Goal: Communication & Community: Participate in discussion

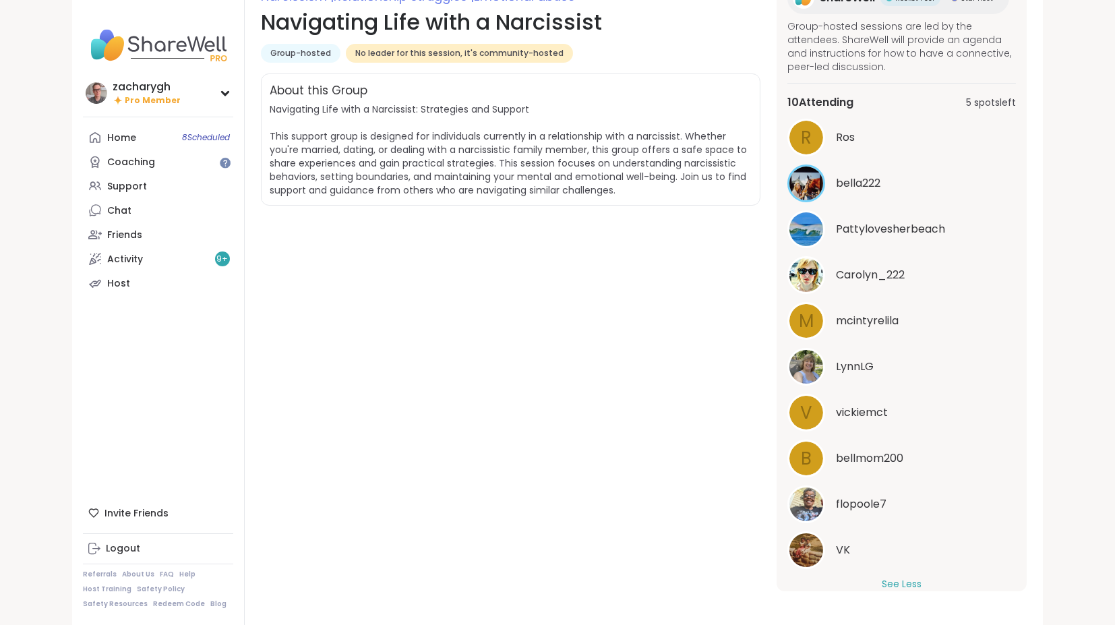
scroll to position [209, 0]
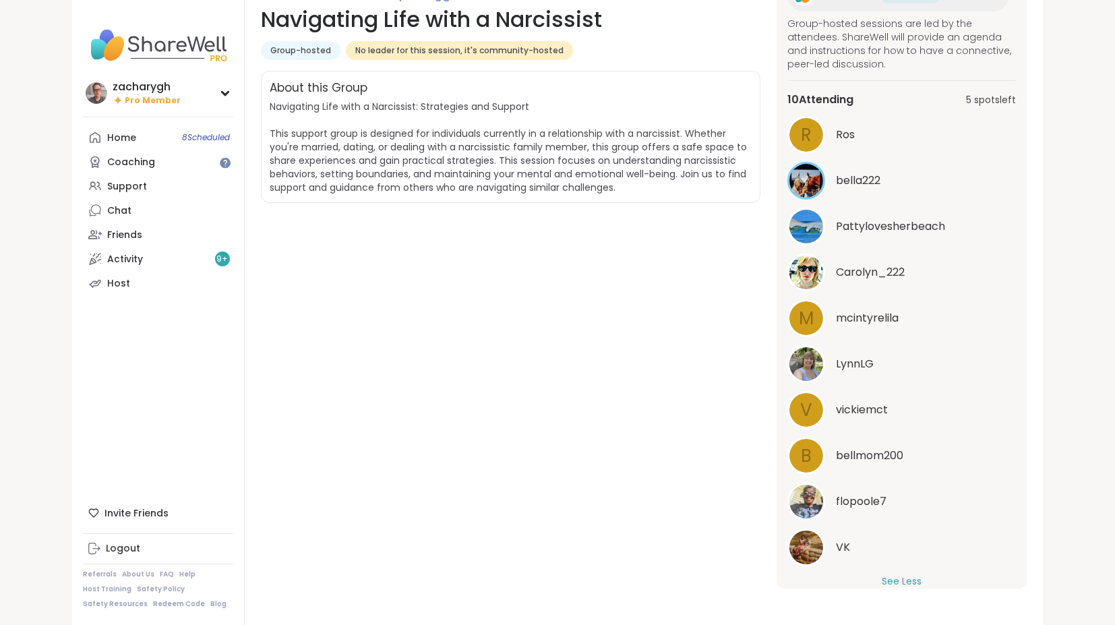
click at [868, 499] on span "flopoole7" at bounding box center [861, 501] width 51 height 16
click at [832, 557] on div "VK" at bounding box center [901, 547] width 228 height 38
click at [885, 447] on div "b bellmom200" at bounding box center [901, 456] width 228 height 38
click at [857, 418] on span "vickiemct" at bounding box center [862, 410] width 52 height 16
click at [871, 232] on span "Pattylovesherbeach" at bounding box center [890, 226] width 109 height 16
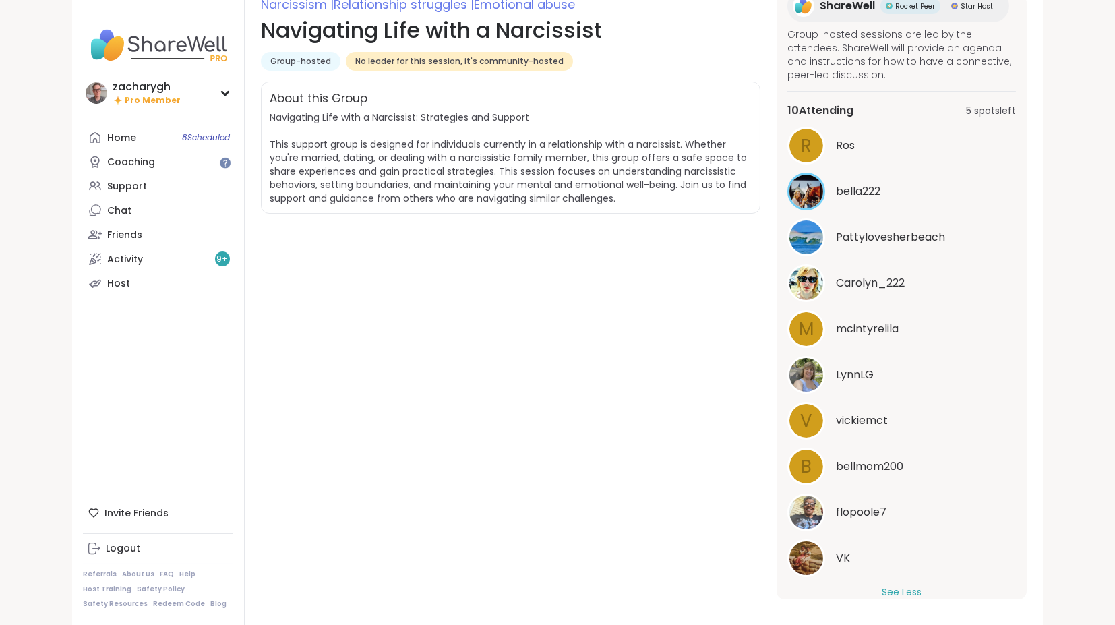
scroll to position [210, 0]
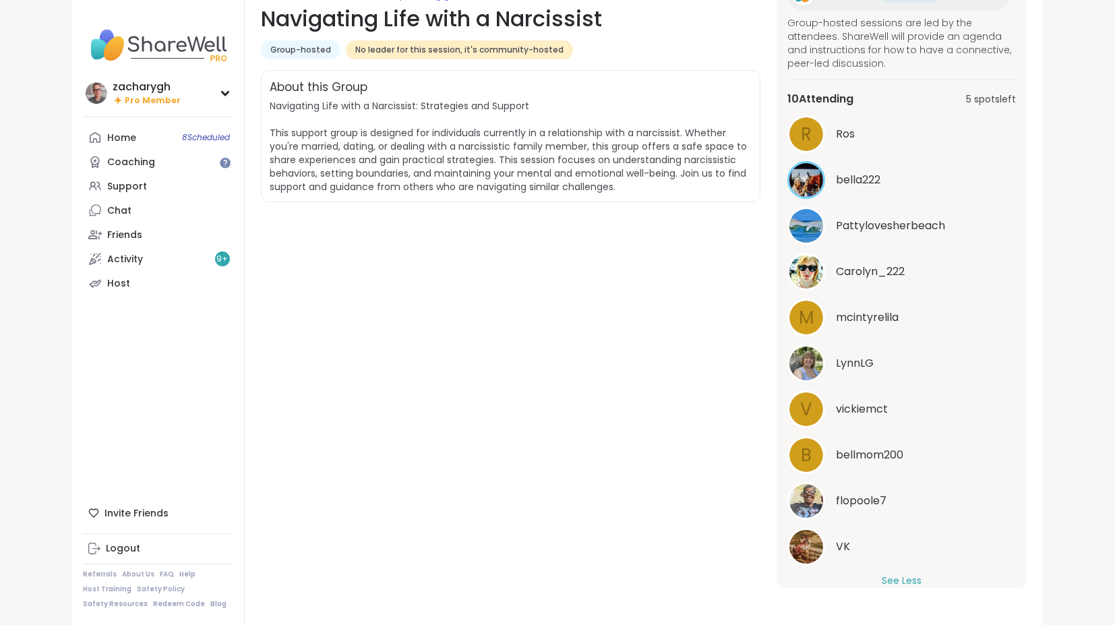
click at [890, 592] on div "Narcissism | Relationship struggles | Emotional abuse Navigating Life with a Na…" at bounding box center [644, 207] width 798 height 835
click at [890, 590] on div "Narcissism | Relationship struggles | Emotional abuse Navigating Life with a Na…" at bounding box center [644, 207] width 798 height 835
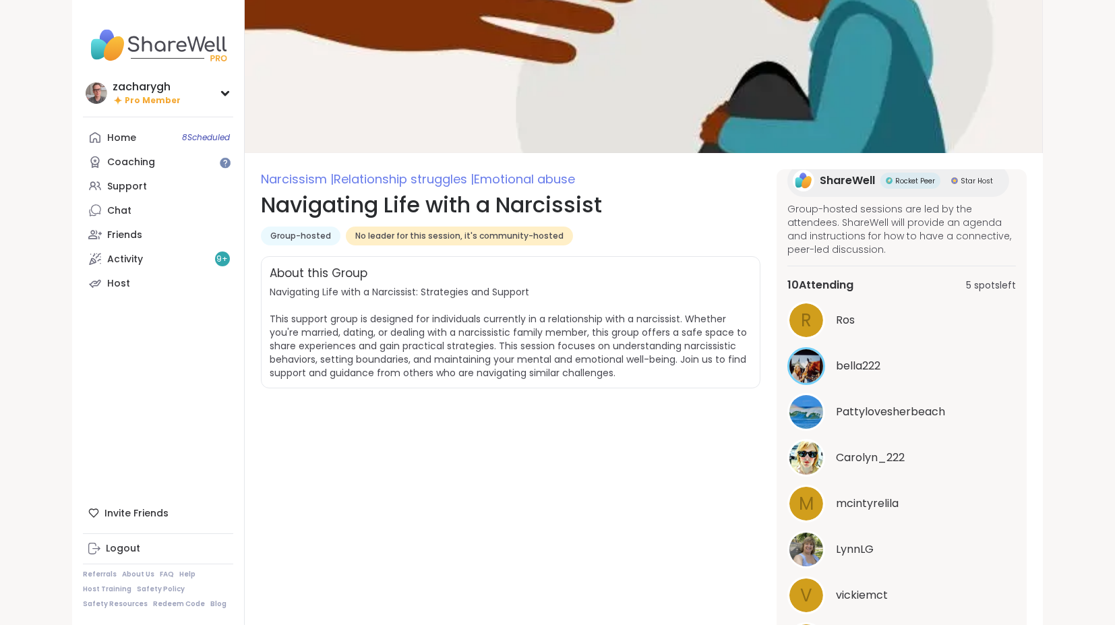
scroll to position [0, 0]
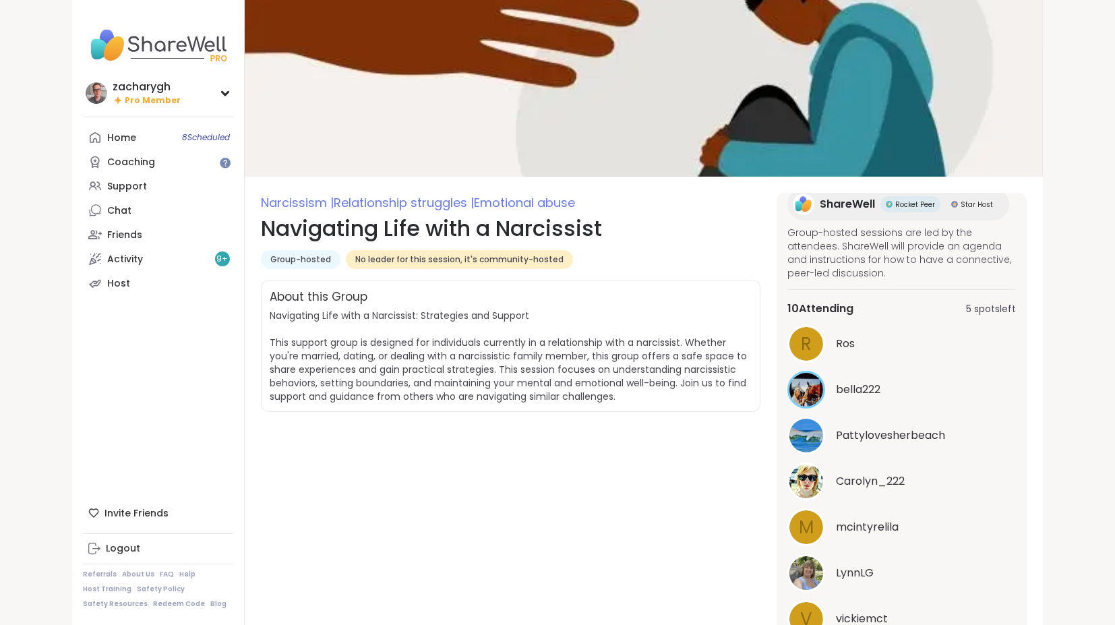
click at [337, 204] on span "Relationship struggles |" at bounding box center [404, 202] width 140 height 17
click at [637, 264] on div "Group-hosted No leader for this session, it's community-hosted" at bounding box center [510, 259] width 499 height 19
drag, startPoint x: 1097, startPoint y: 93, endPoint x: 1125, endPoint y: 104, distance: 30.5
click at [1111, 107] on div "zacharygh Pro Member zacharygh Pro Member Profile Membership Settings Help Home…" at bounding box center [557, 417] width 1115 height 835
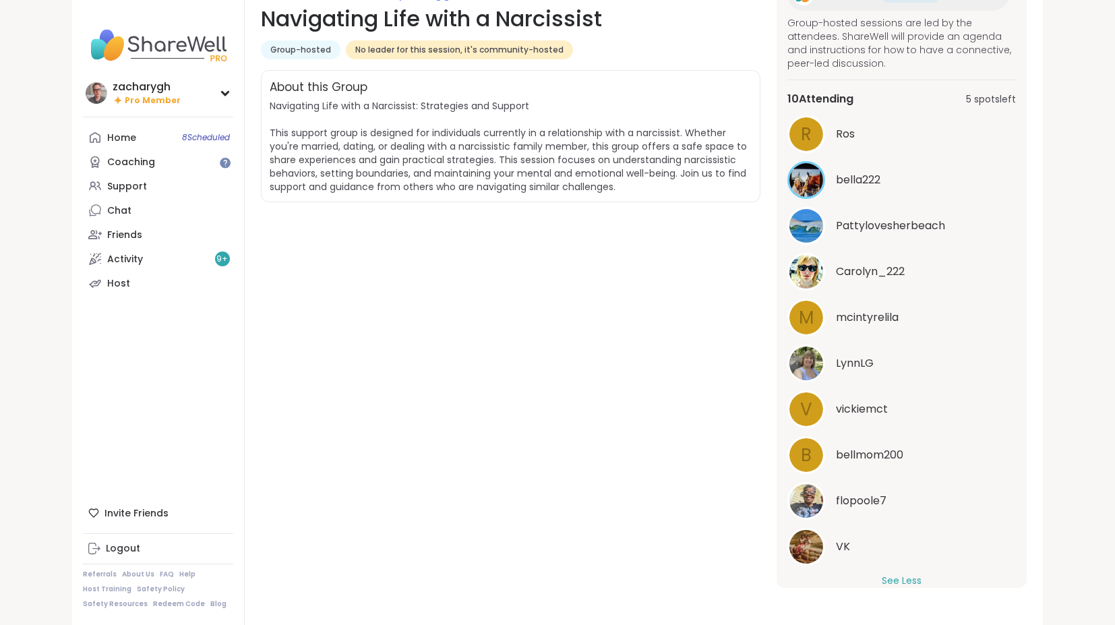
click at [910, 565] on div "VK" at bounding box center [901, 547] width 228 height 38
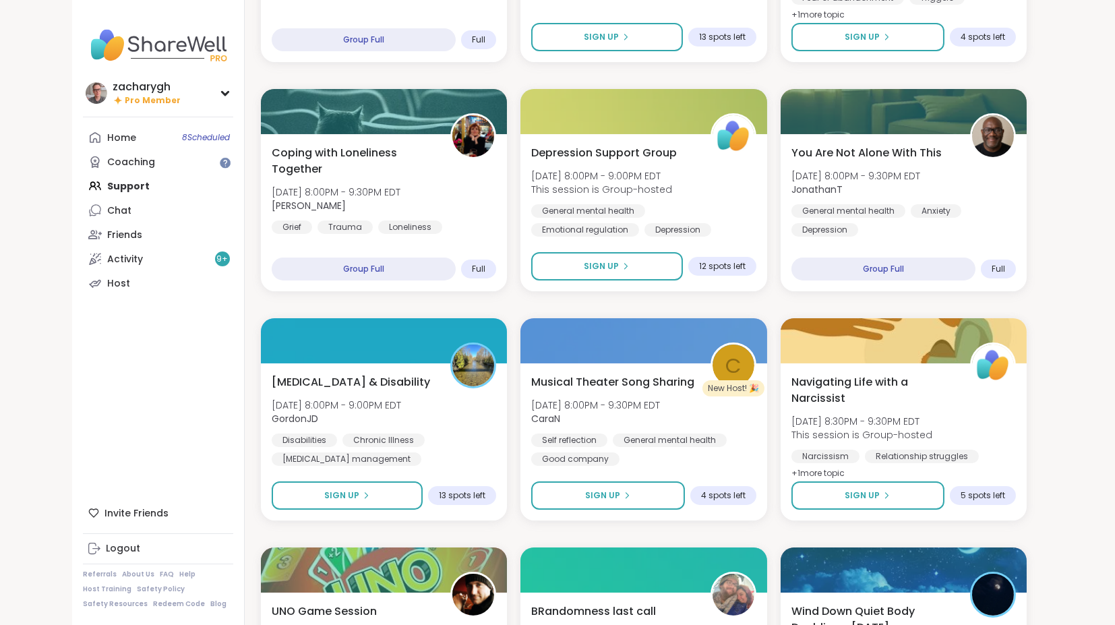
scroll to position [1024, 0]
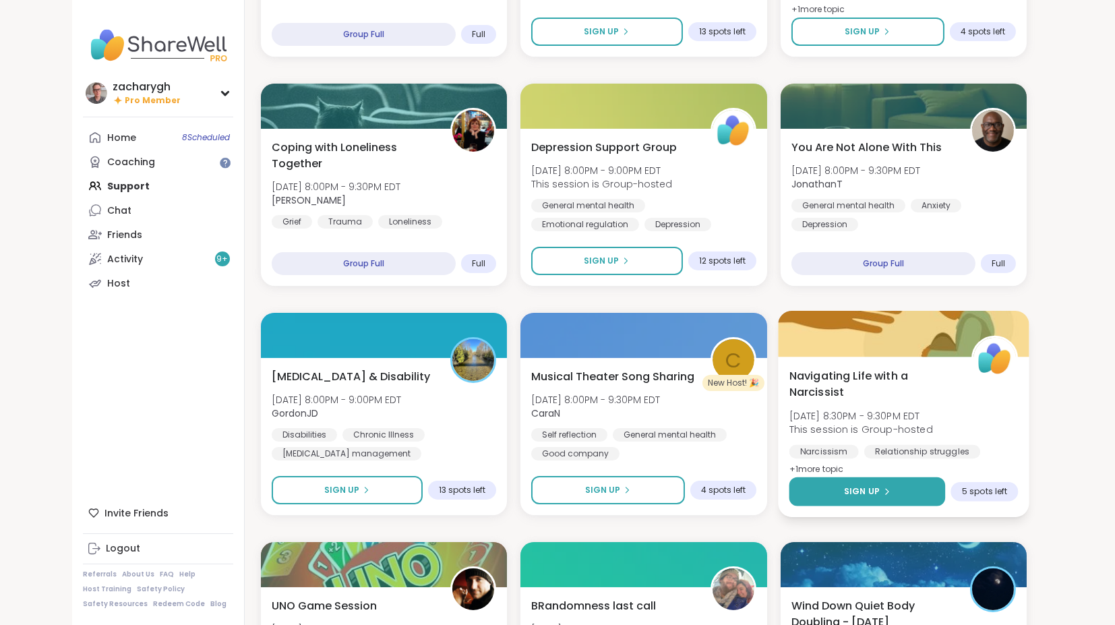
click at [900, 485] on button "Sign Up" at bounding box center [866, 491] width 156 height 29
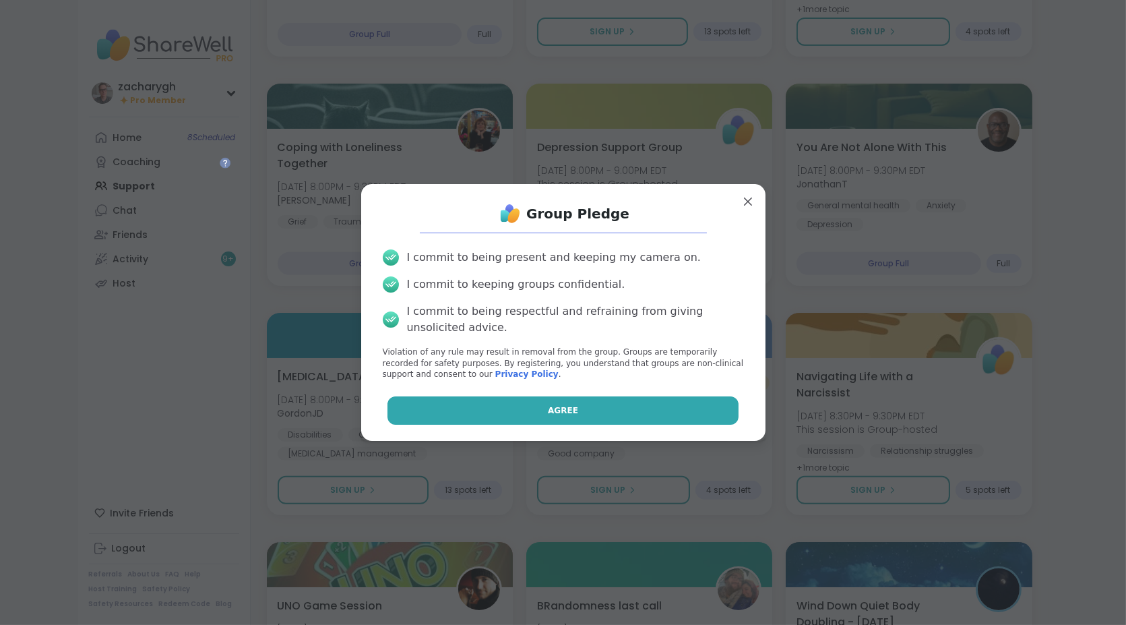
click at [650, 416] on button "Agree" at bounding box center [562, 410] width 351 height 28
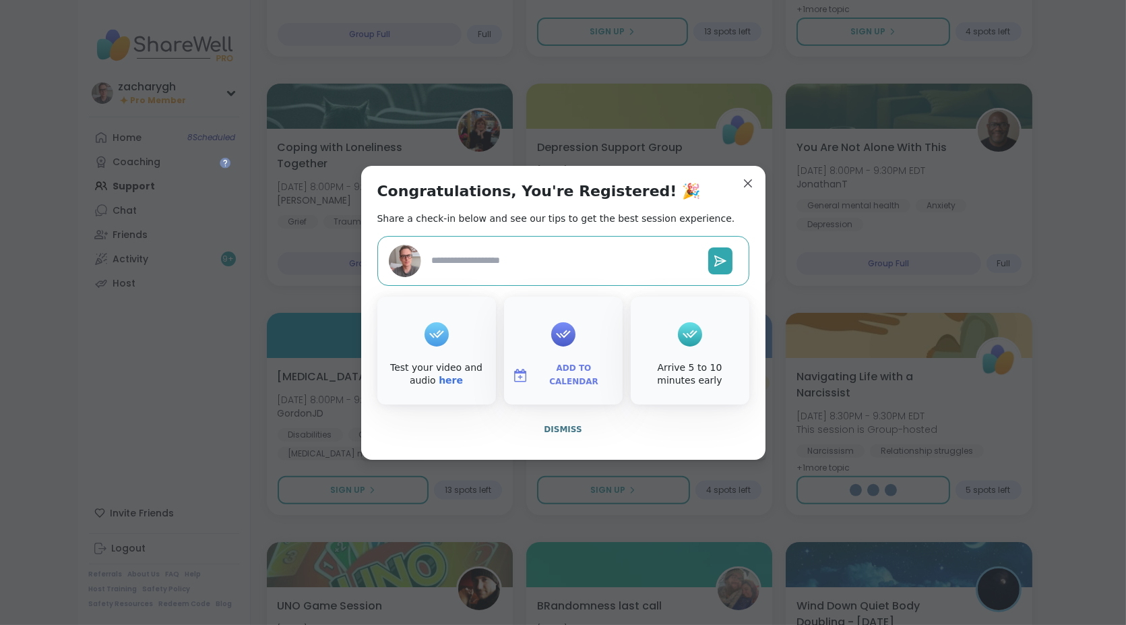
type textarea "*"
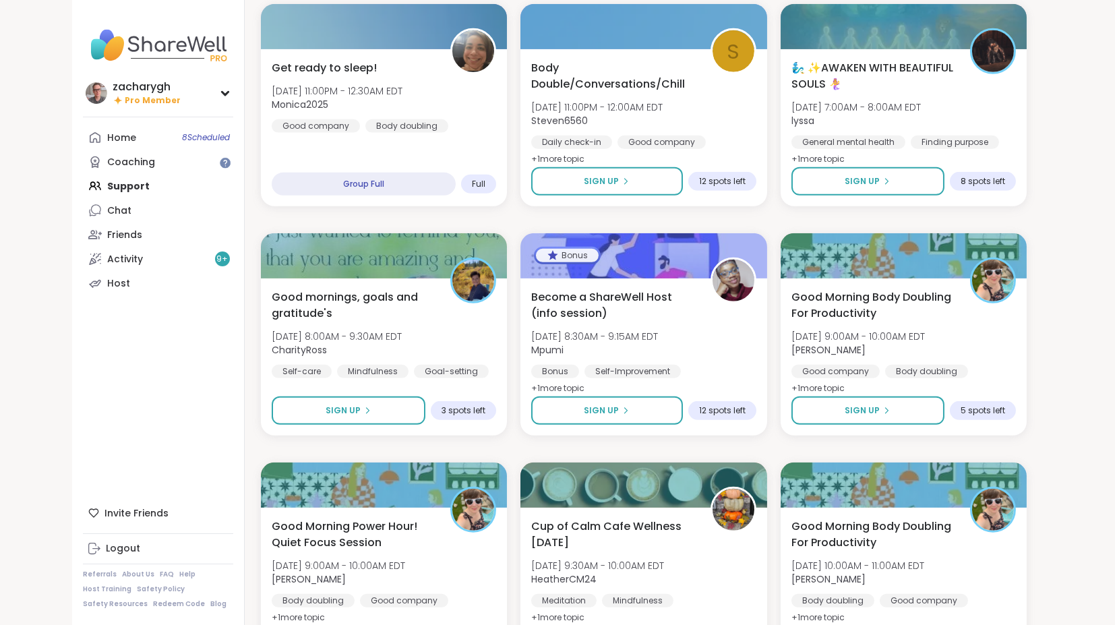
scroll to position [2024, 0]
